Goal: Find contact information: Find contact information

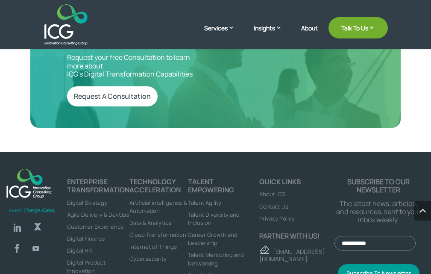
scroll to position [2923, 0]
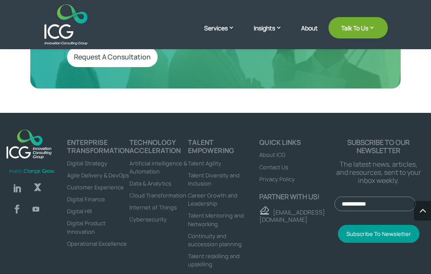
click at [279, 163] on span "Contact Us" at bounding box center [274, 167] width 29 height 8
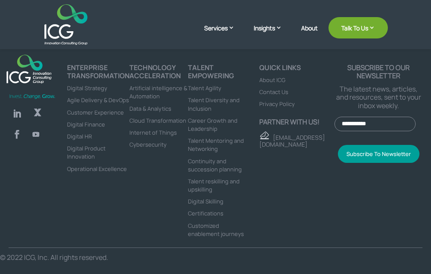
scroll to position [73, 0]
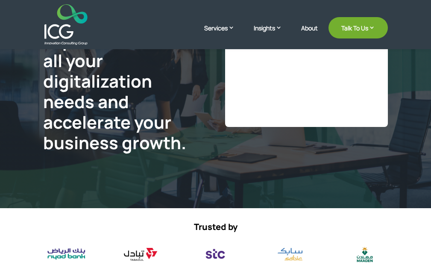
select select "**"
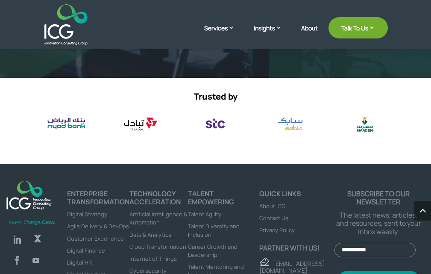
scroll to position [513, 0]
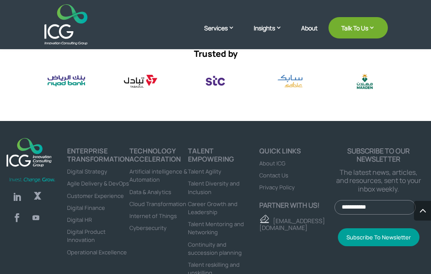
click at [287, 187] on span "Privacy Policy" at bounding box center [277, 187] width 35 height 8
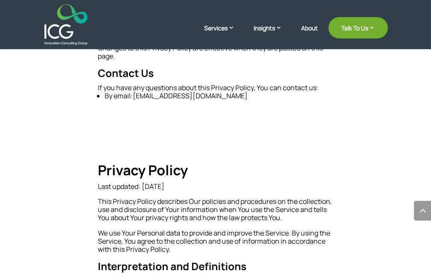
scroll to position [4609, 0]
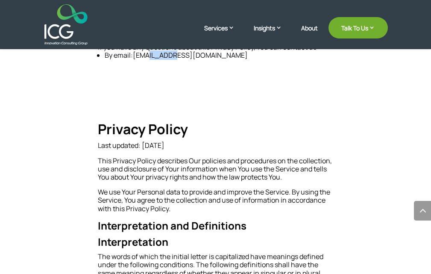
drag, startPoint x: 169, startPoint y: 139, endPoint x: 148, endPoint y: 139, distance: 21.0
click at [148, 59] on li "By email:info@icg.co" at bounding box center [219, 55] width 228 height 8
copy li "@icg.co"
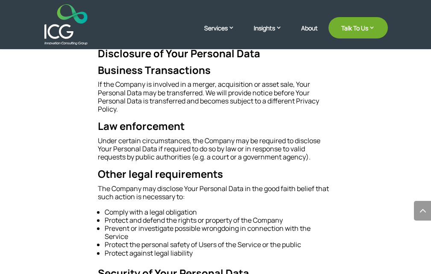
scroll to position [6405, 0]
